Goal: Transaction & Acquisition: Obtain resource

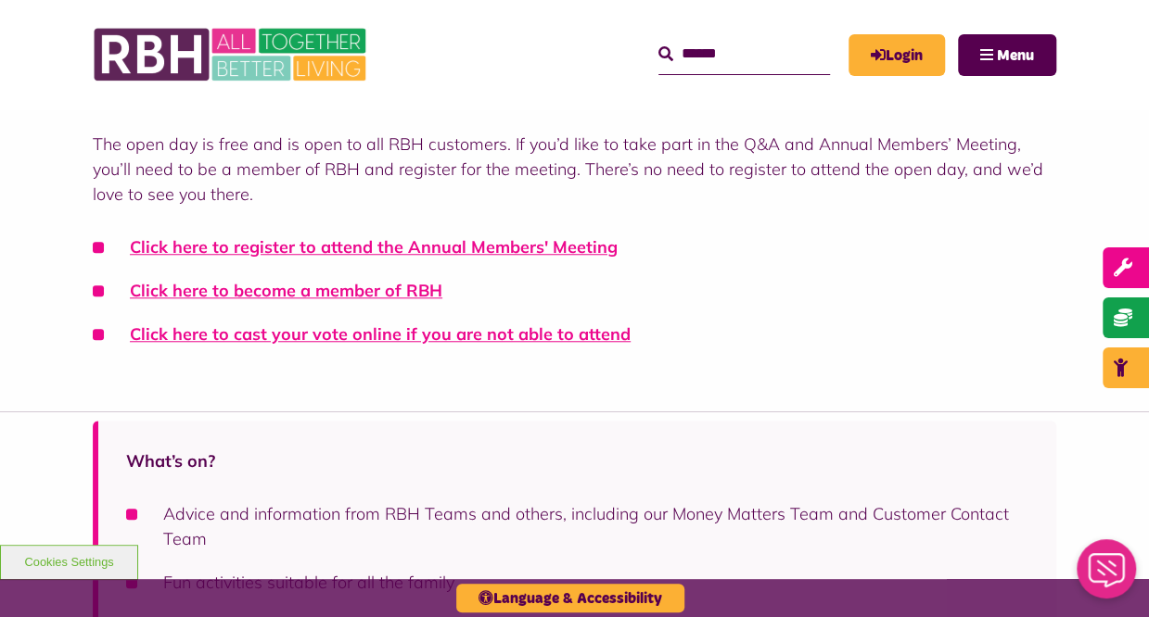
scroll to position [647, 0]
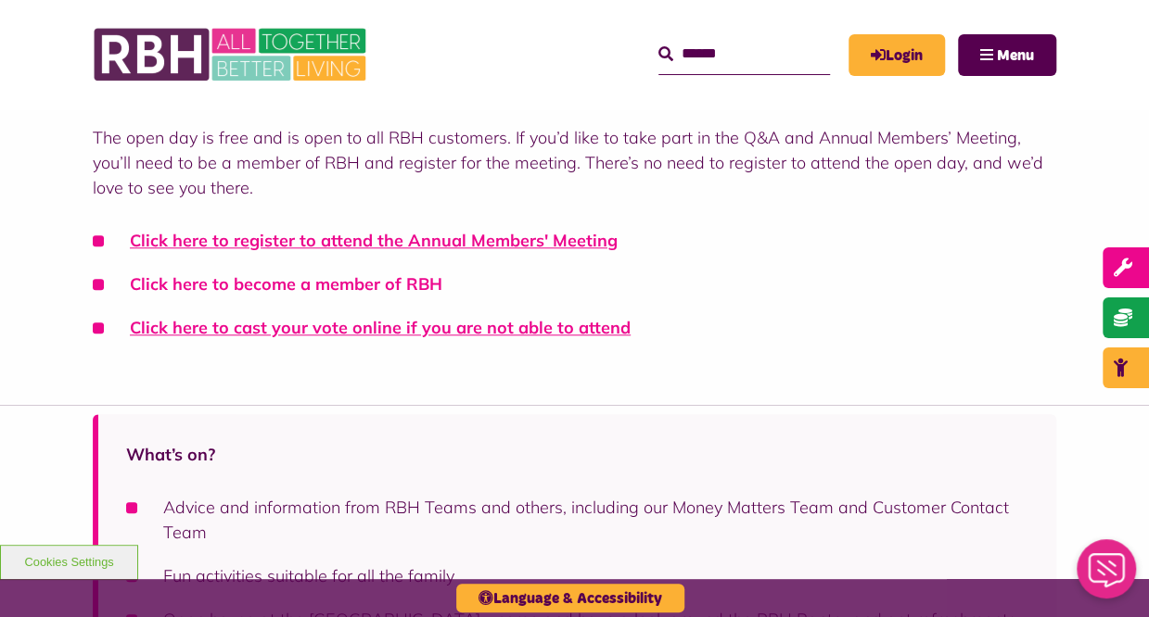
click at [401, 273] on link "Click here to become a member of RBH" at bounding box center [286, 283] width 312 height 21
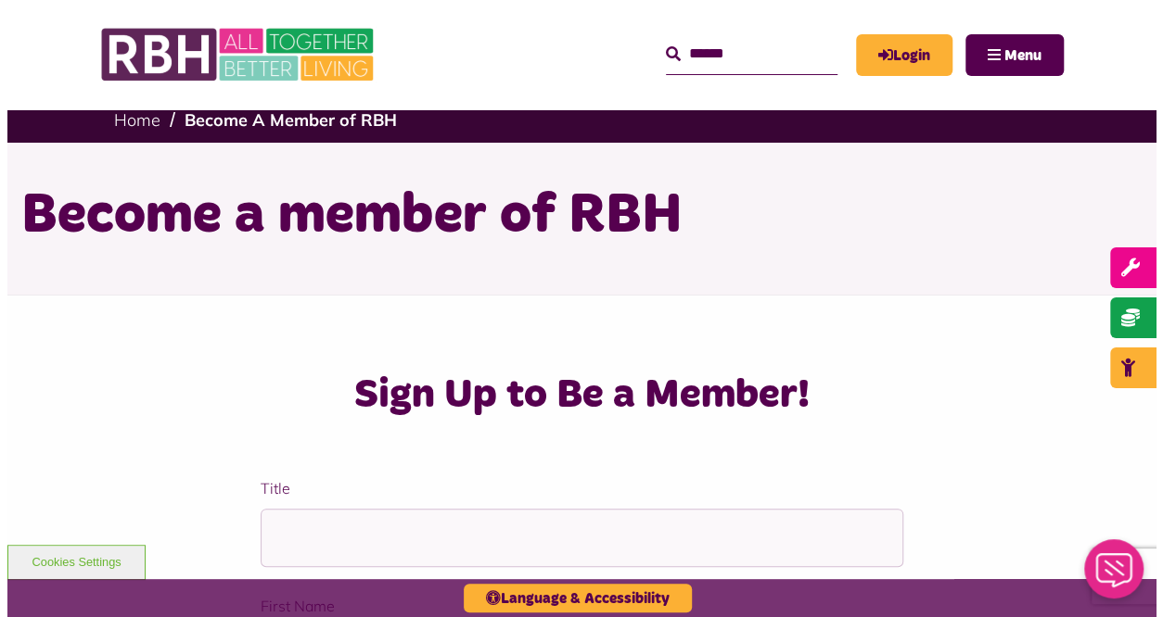
scroll to position [19, 0]
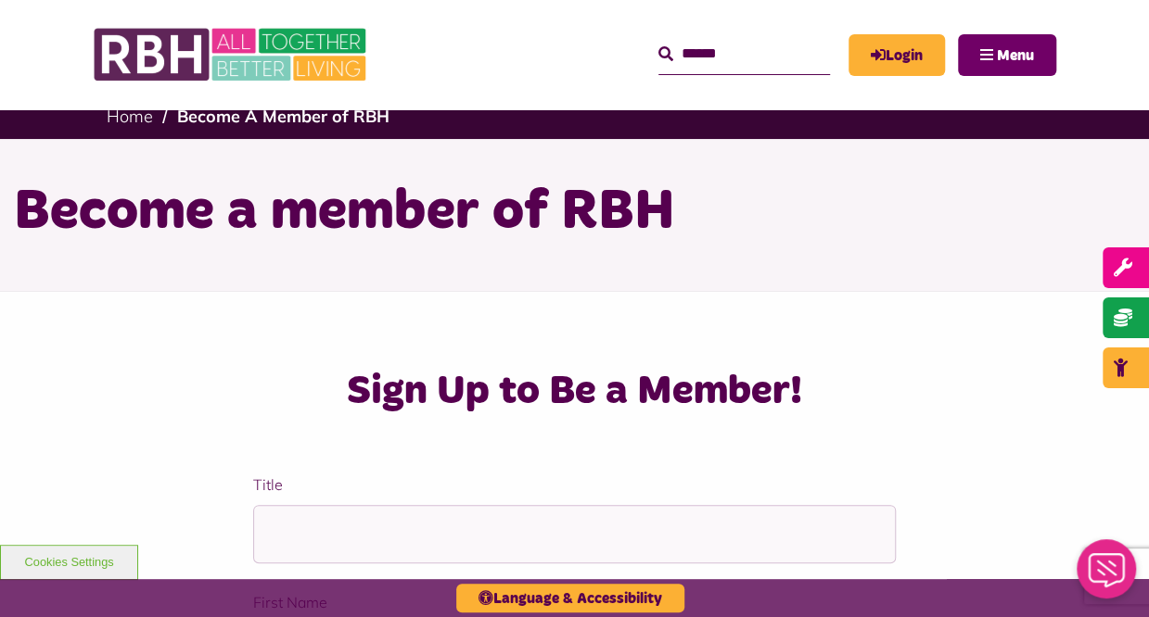
click at [998, 51] on span "Menu" at bounding box center [1015, 55] width 37 height 15
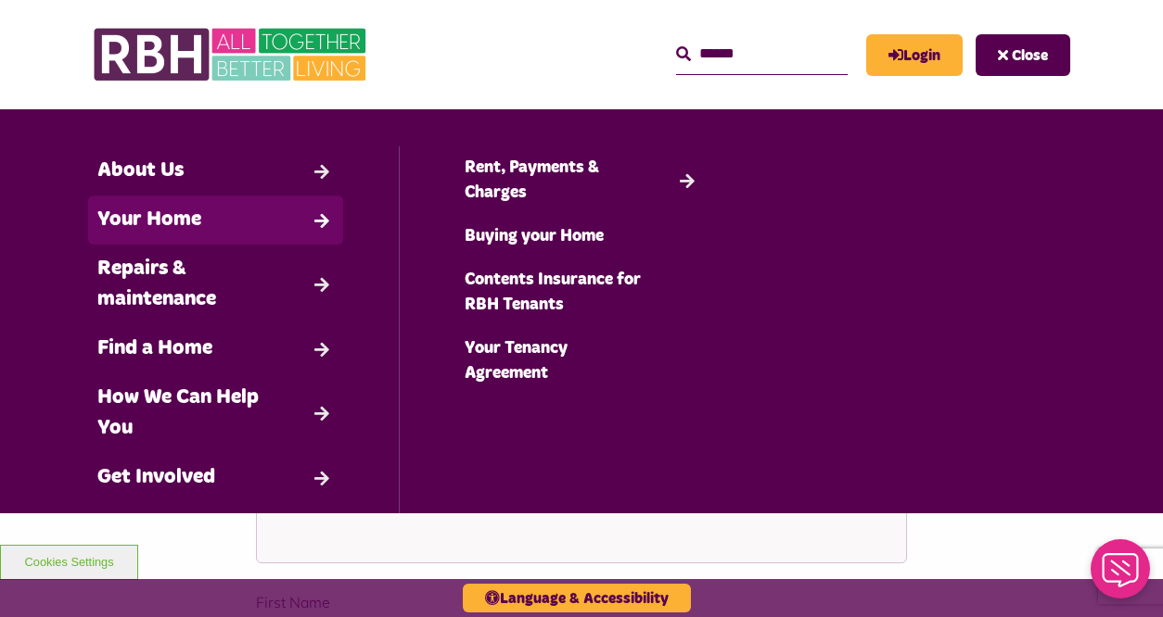
click at [191, 215] on link "Your Home" at bounding box center [215, 220] width 255 height 49
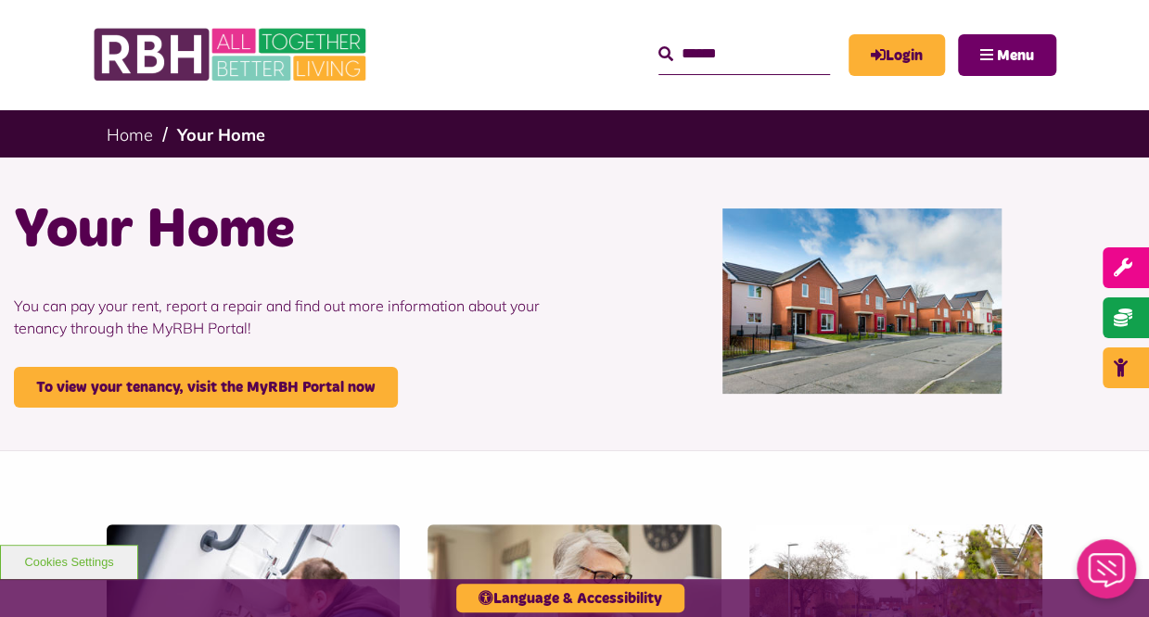
click at [1009, 50] on span "Menu" at bounding box center [1015, 55] width 37 height 15
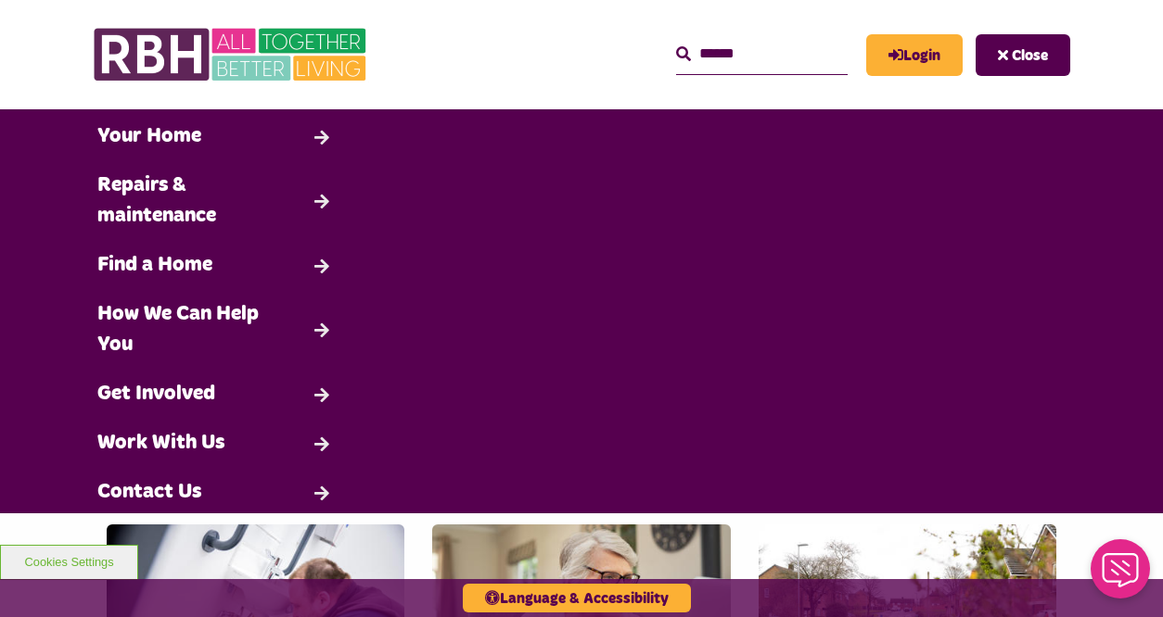
scroll to position [124, 0]
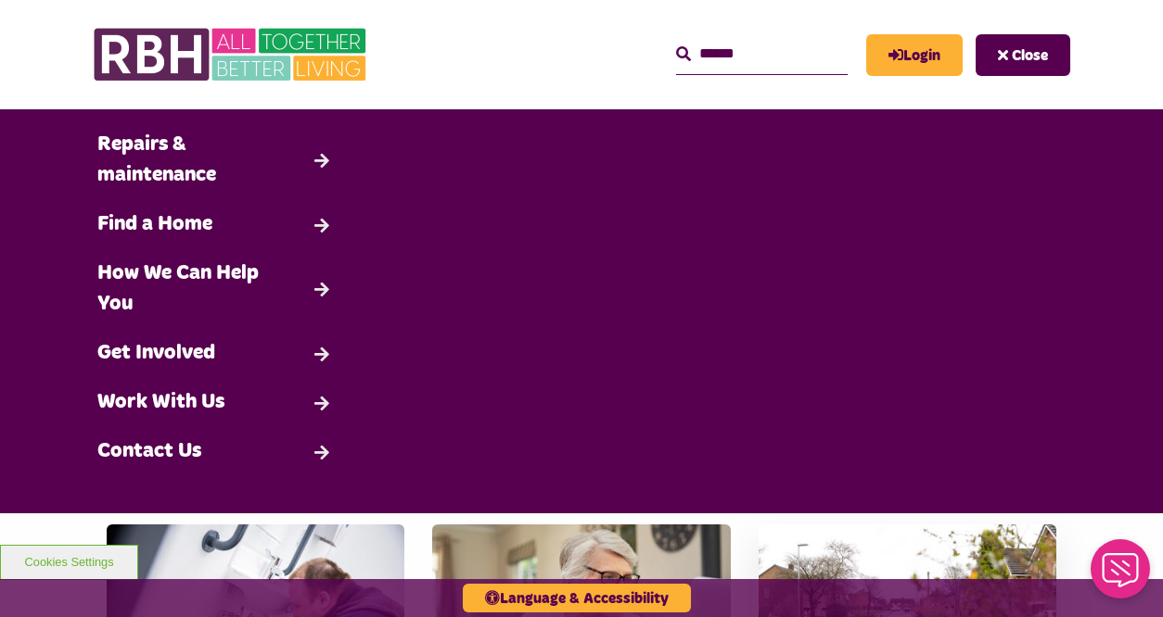
click at [874, 558] on img at bounding box center [907, 618] width 298 height 186
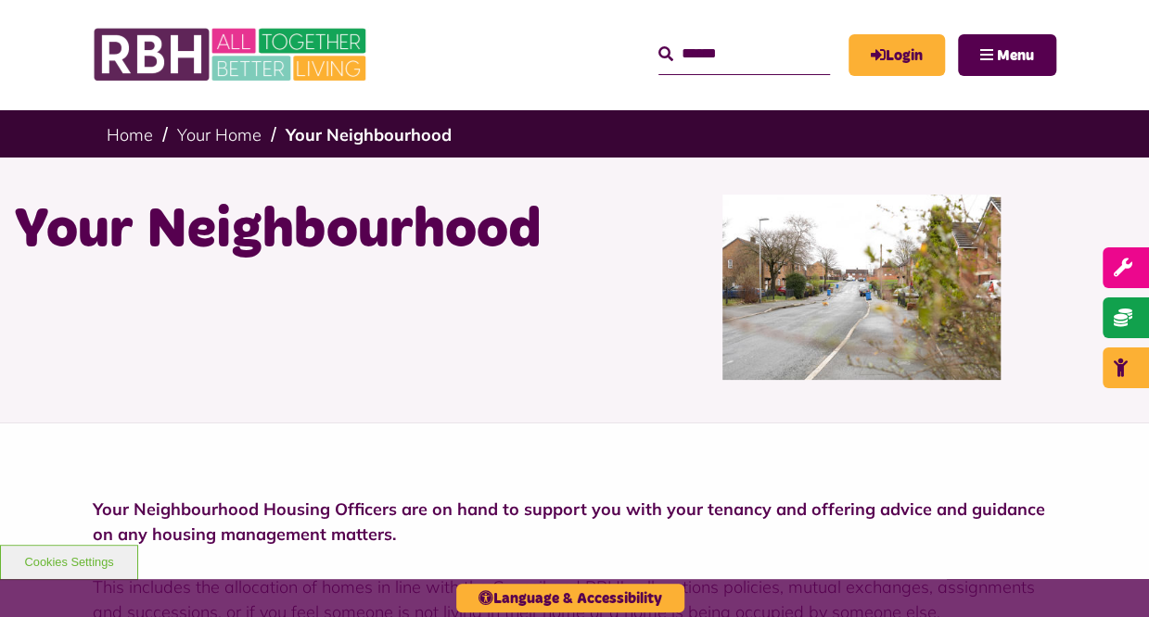
click at [896, 45] on link "Login" at bounding box center [896, 55] width 96 height 42
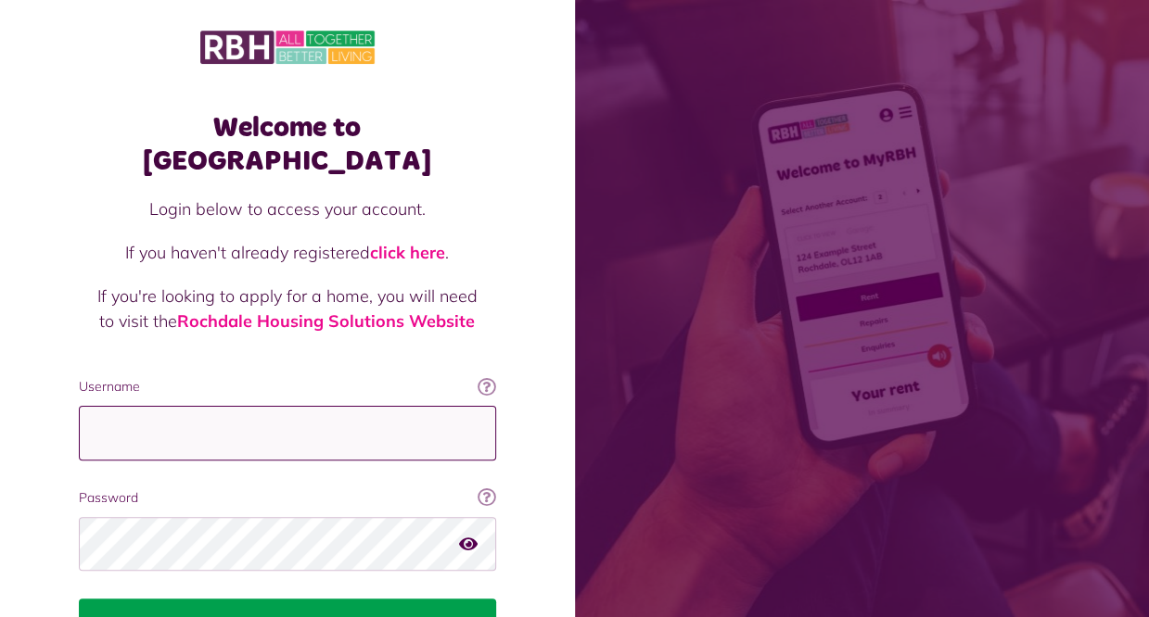
type input "**********"
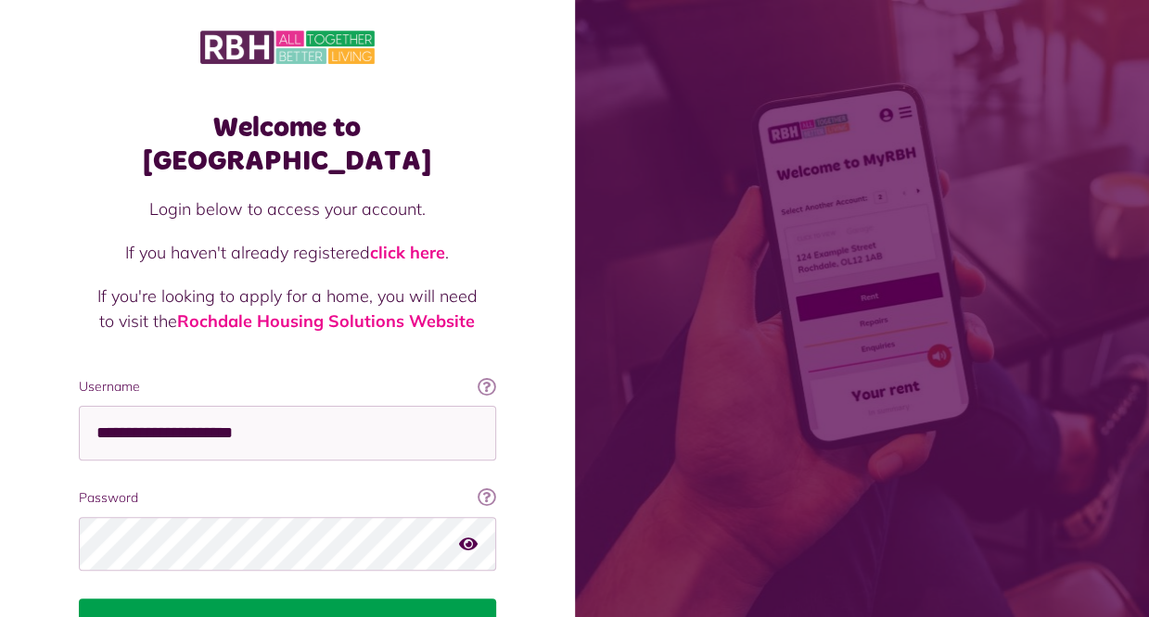
click at [291, 599] on button "Login" at bounding box center [287, 625] width 417 height 52
click at [284, 599] on button "Login" at bounding box center [287, 625] width 417 height 52
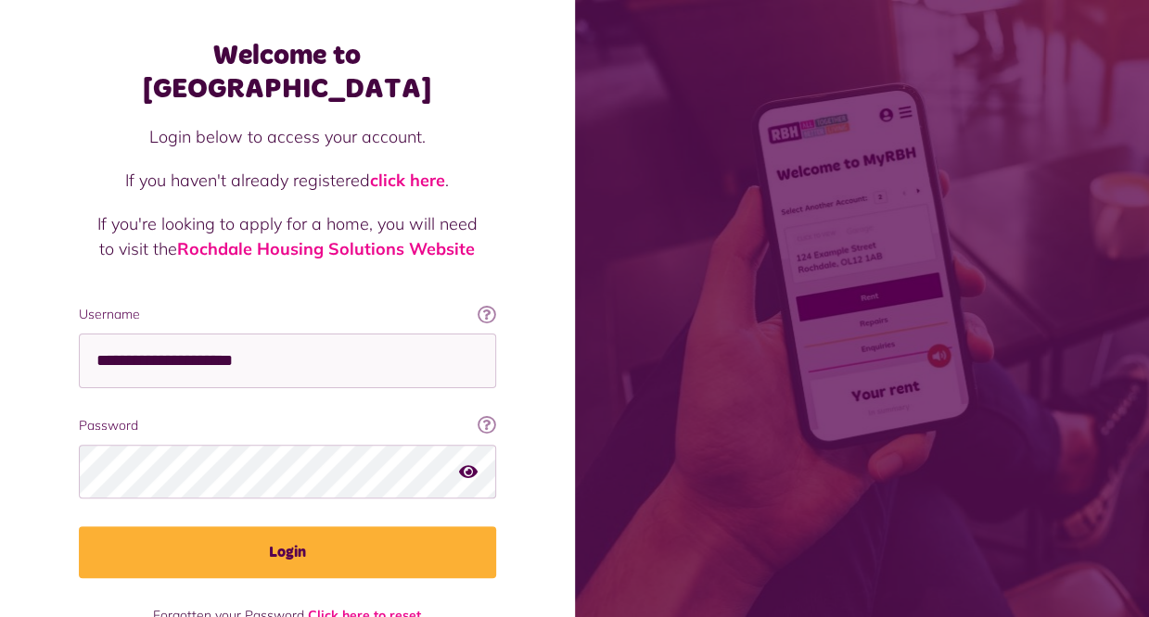
scroll to position [94, 0]
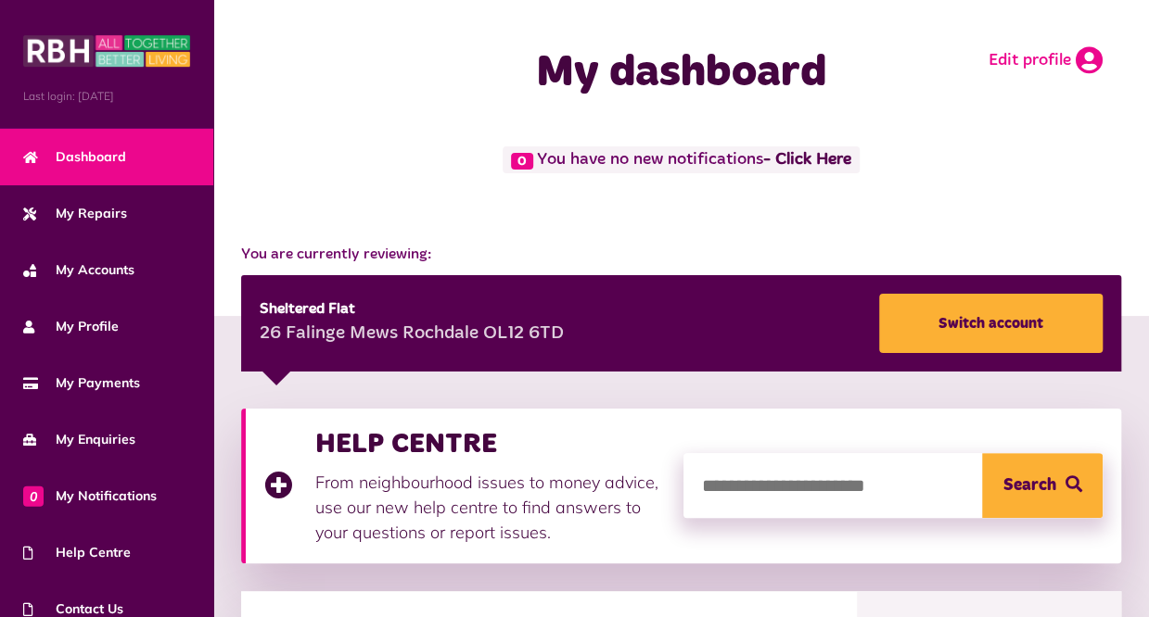
click at [1033, 55] on link "Edit profile" at bounding box center [1045, 60] width 114 height 28
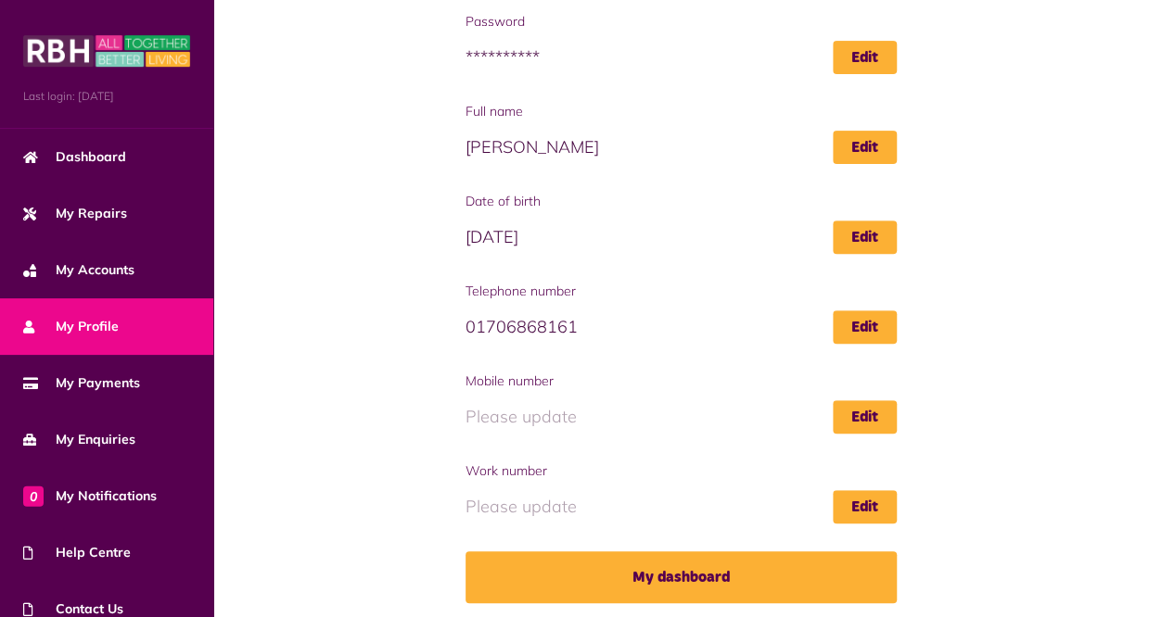
scroll to position [267, 0]
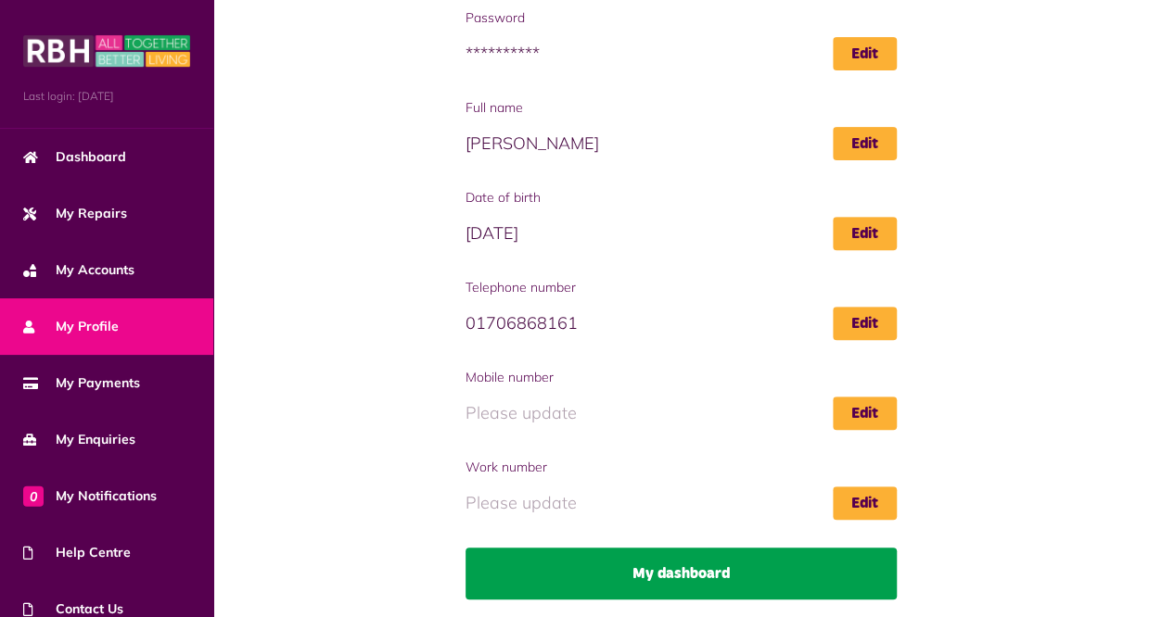
click at [679, 568] on link "My dashboard" at bounding box center [680, 574] width 431 height 52
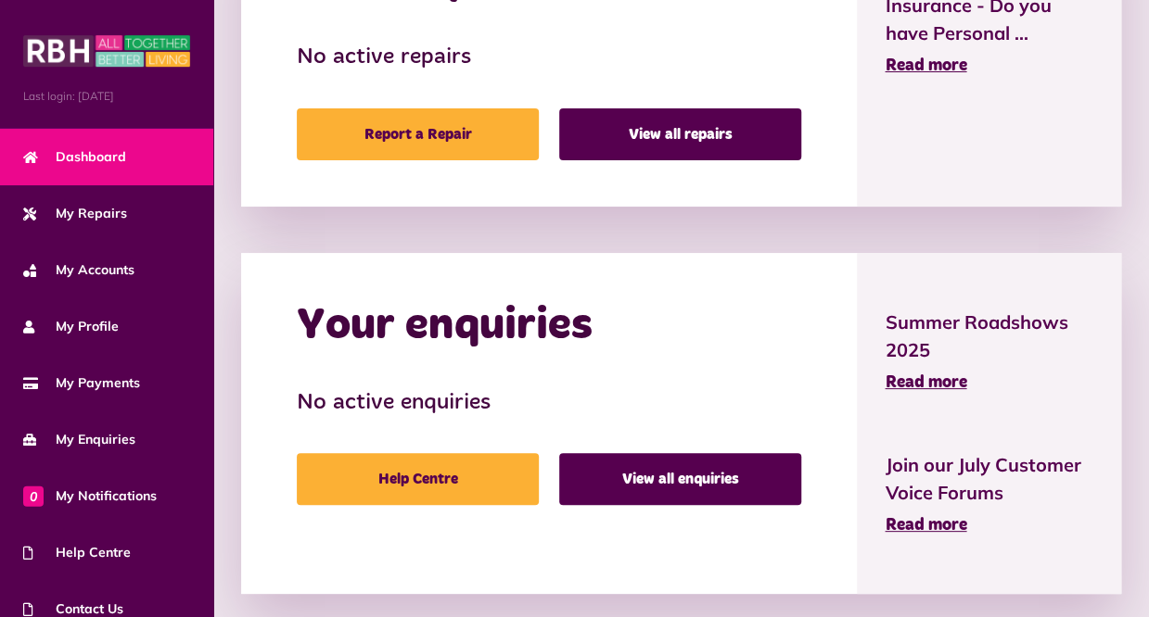
scroll to position [1122, 0]
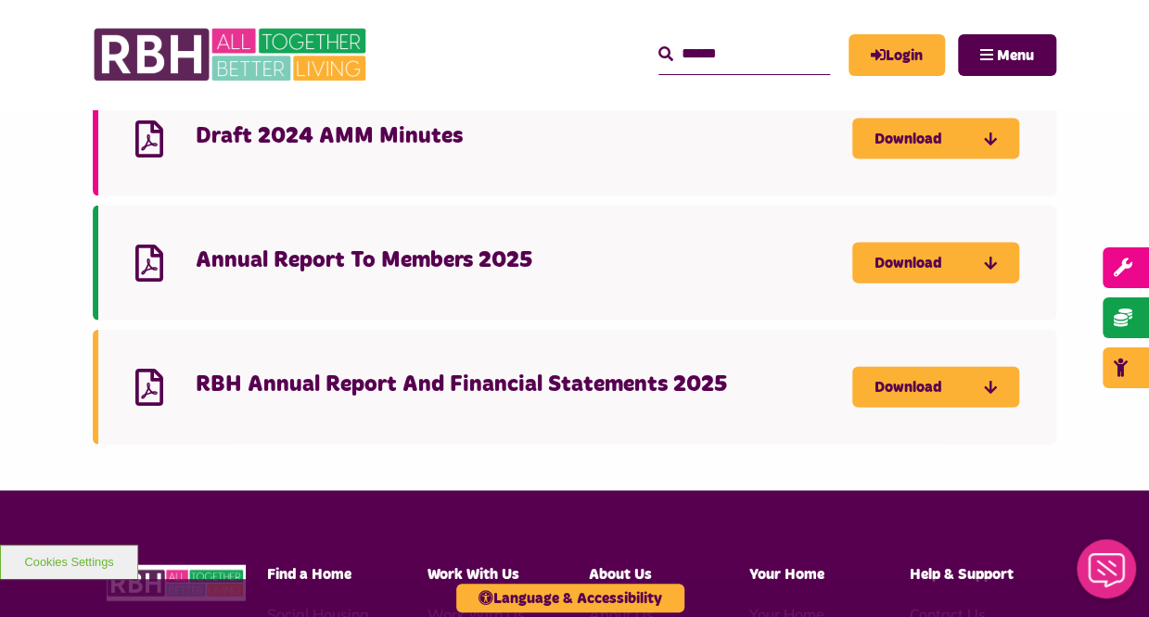
scroll to position [1872, 0]
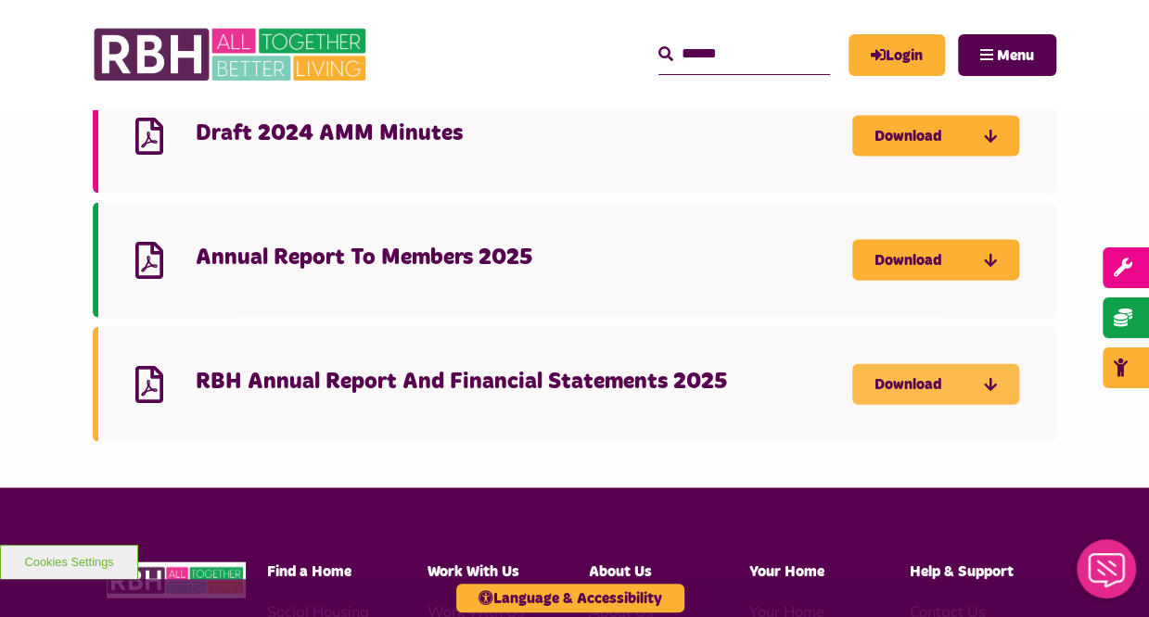
click at [898, 364] on link "Download" at bounding box center [935, 384] width 167 height 41
